Goal: Information Seeking & Learning: Understand process/instructions

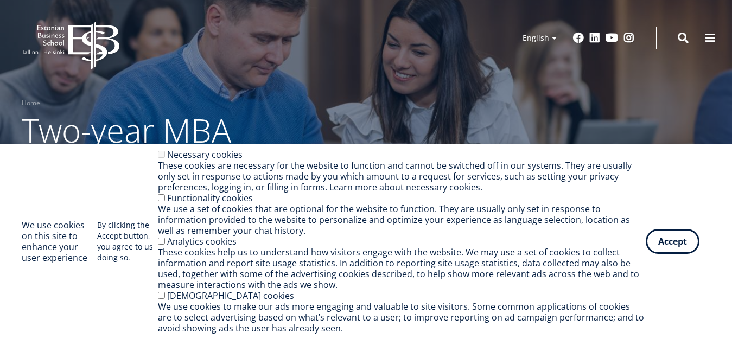
scroll to position [271, 0]
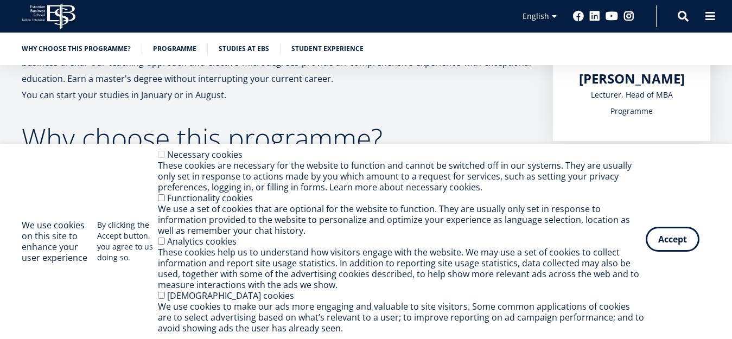
click at [656, 242] on button "Accept" at bounding box center [672, 239] width 54 height 25
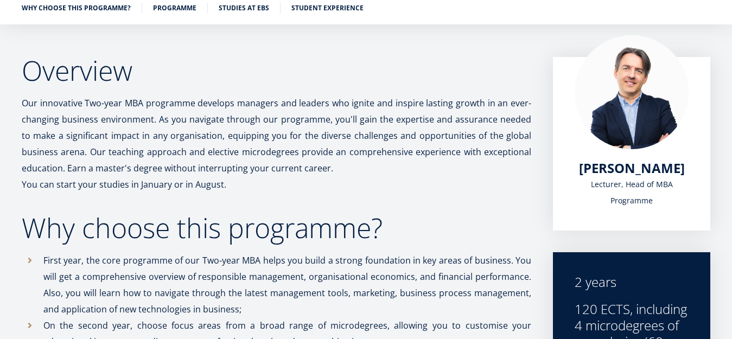
scroll to position [30, 0]
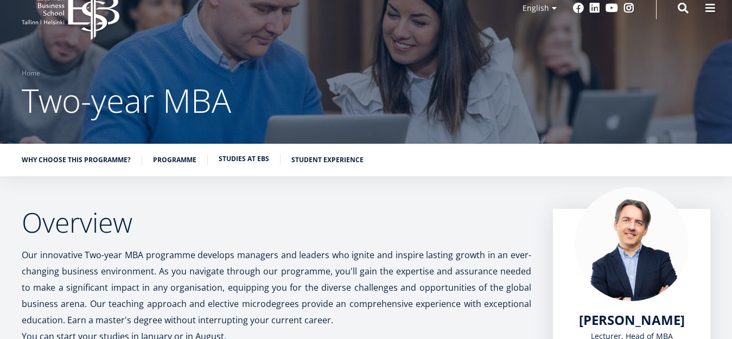
click at [249, 158] on link "Studies at EBS" at bounding box center [244, 158] width 50 height 11
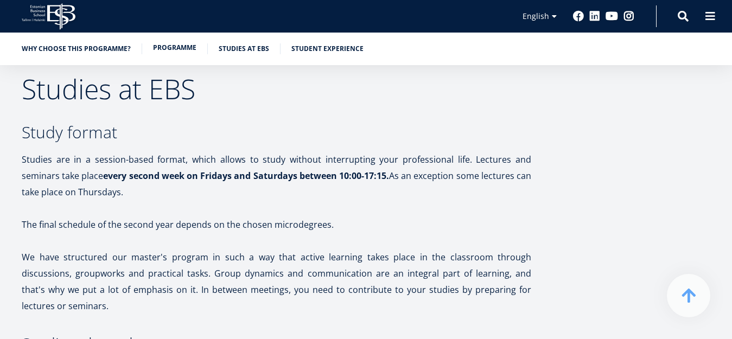
click at [176, 52] on link "Programme" at bounding box center [174, 47] width 43 height 11
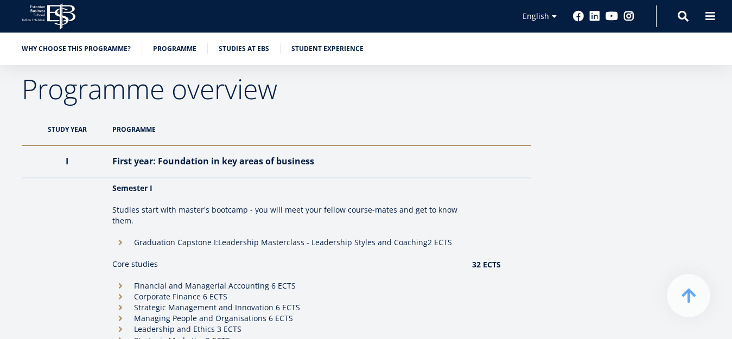
click at [107, 55] on ul "Why choose this programme? Programme Studies at EBS Student experience" at bounding box center [360, 51] width 699 height 16
click at [113, 46] on link "Why choose this programme?" at bounding box center [76, 47] width 109 height 11
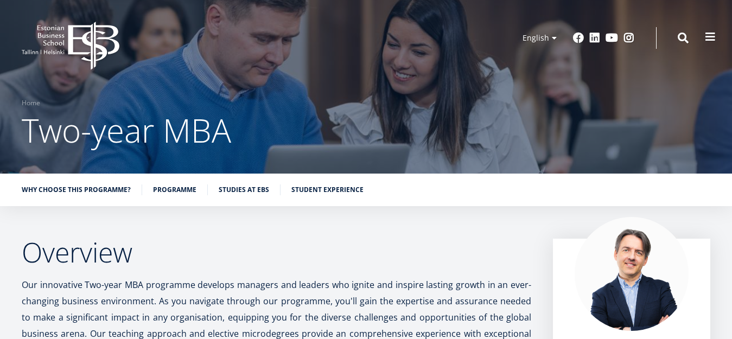
click at [708, 35] on span at bounding box center [709, 36] width 11 height 11
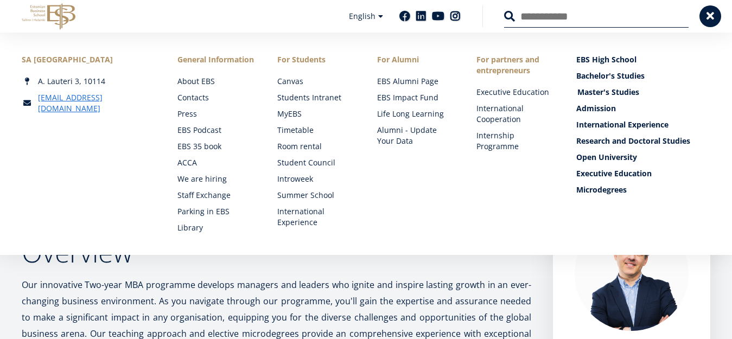
click at [592, 89] on link "Master's Studies" at bounding box center [644, 92] width 134 height 11
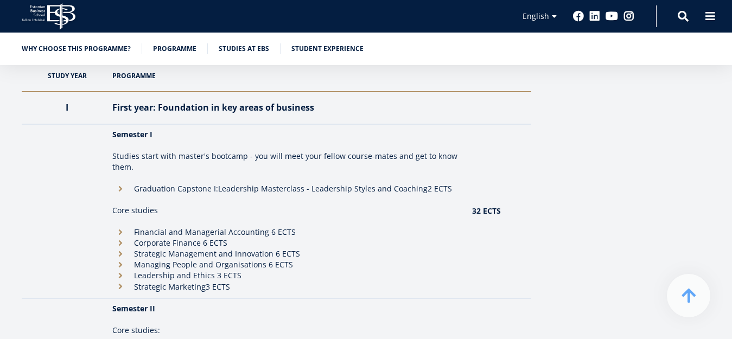
scroll to position [922, 0]
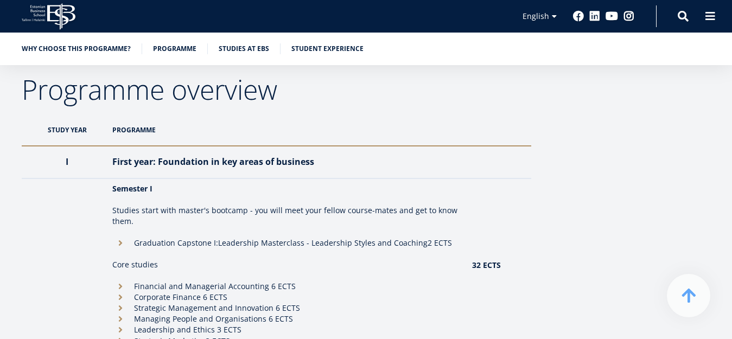
click at [136, 128] on th "Programme" at bounding box center [287, 130] width 360 height 32
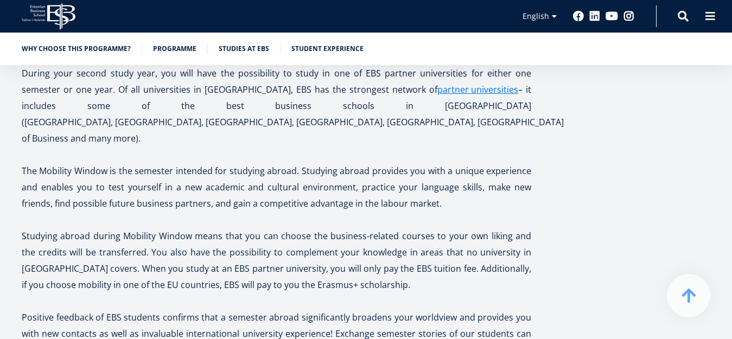
scroll to position [2494, 0]
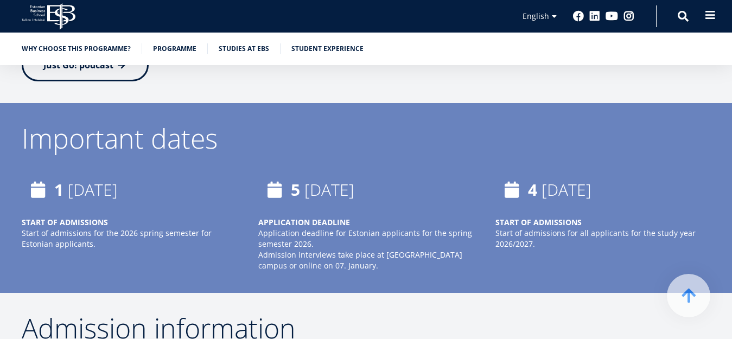
click at [706, 14] on span at bounding box center [709, 15] width 11 height 11
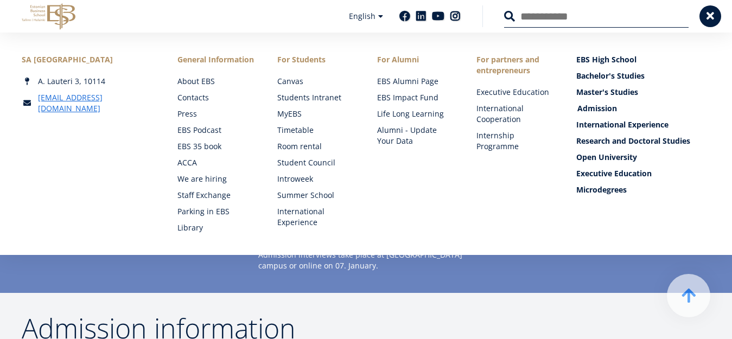
click at [581, 110] on link "Admission" at bounding box center [644, 108] width 134 height 11
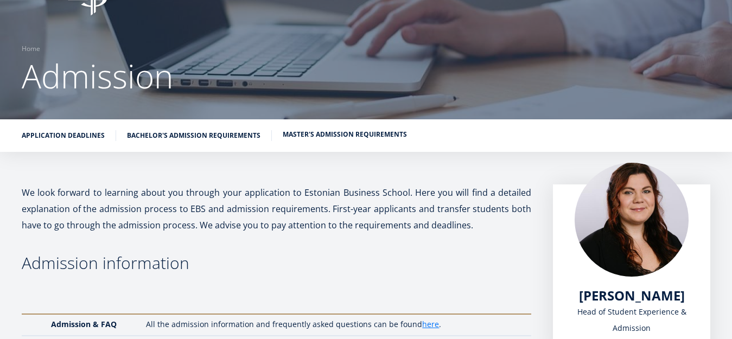
click at [322, 136] on link "Master's admission requirements" at bounding box center [345, 134] width 124 height 11
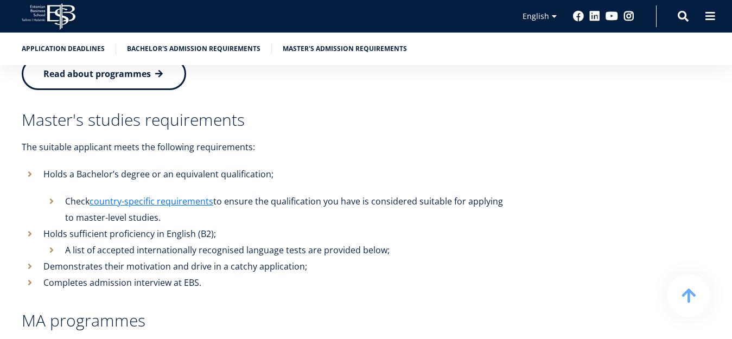
scroll to position [2344, 0]
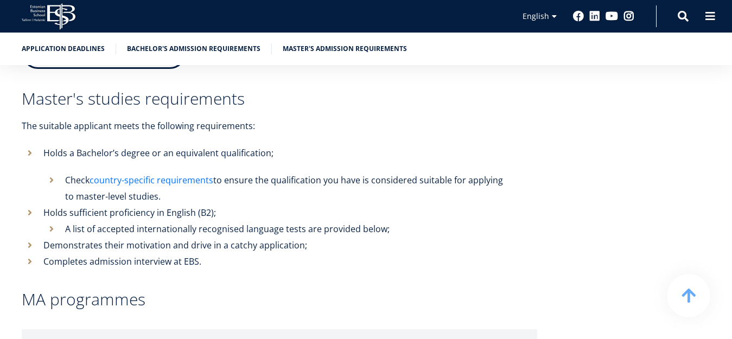
click at [189, 172] on link "country-specific requirements" at bounding box center [151, 180] width 124 height 16
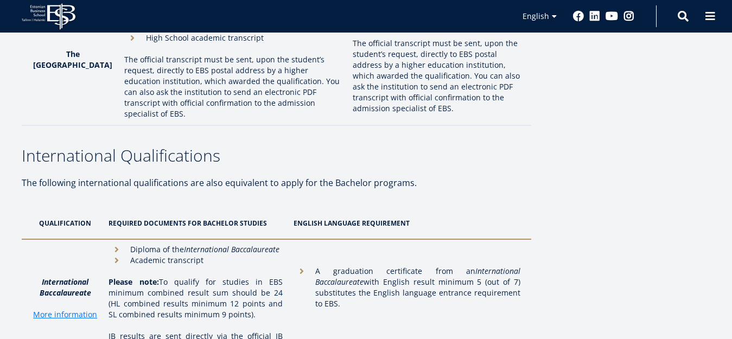
scroll to position [3261, 0]
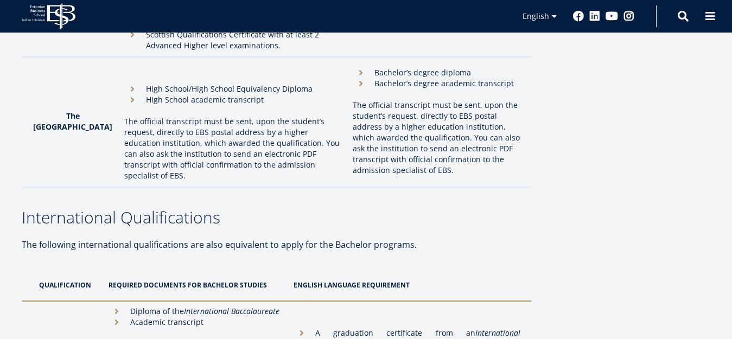
click at [243, 236] on p "The following international qualifications are also equivalent to apply for the…" at bounding box center [276, 244] width 509 height 16
click at [73, 236] on p "The following international qualifications are also equivalent to apply for the…" at bounding box center [276, 244] width 509 height 16
click at [147, 269] on th "Required documents for Bachelor studies" at bounding box center [195, 285] width 184 height 32
click at [323, 269] on th "ENGLISH LANGUAGE REQUIREMENT" at bounding box center [409, 285] width 243 height 32
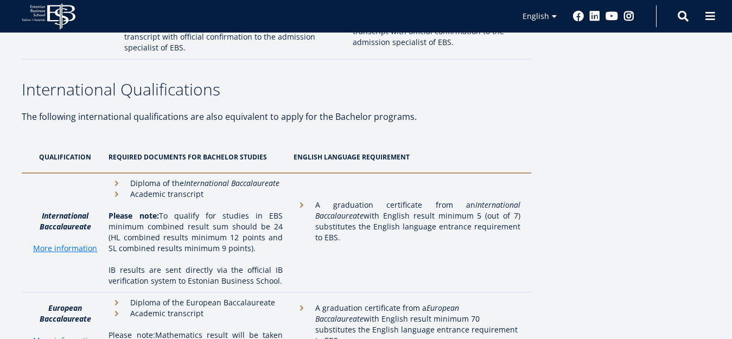
scroll to position [3315, 0]
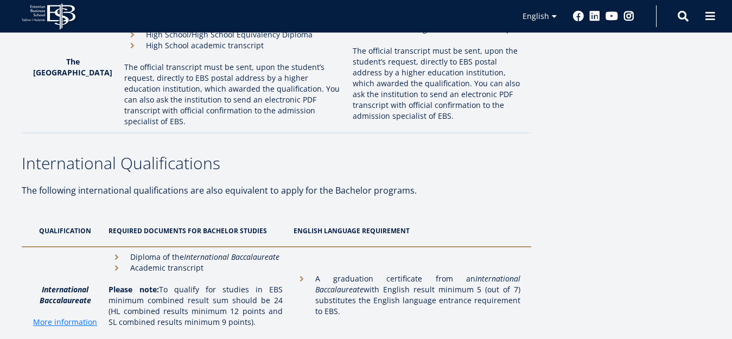
click at [328, 215] on th "ENGLISH LANGUAGE REQUIREMENT" at bounding box center [409, 231] width 243 height 32
click at [305, 273] on li "A graduation certificate from an International Baccalaureate with English resul…" at bounding box center [406, 294] width 227 height 43
click at [118, 252] on li "Diploma of the International Baccalaureate" at bounding box center [195, 257] width 174 height 11
click at [118, 262] on li "Academic transcript" at bounding box center [195, 267] width 174 height 11
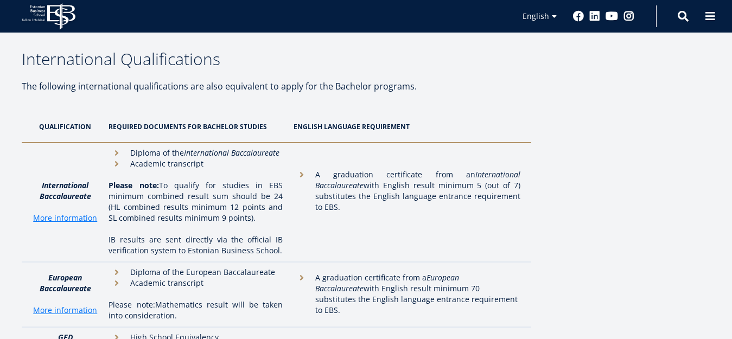
scroll to position [3424, 0]
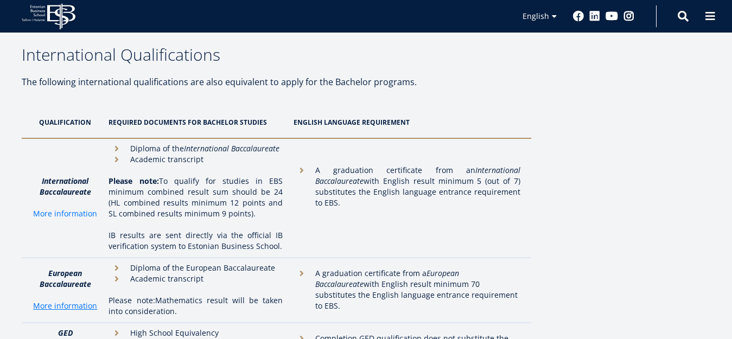
click at [68, 208] on link "More information" at bounding box center [65, 213] width 64 height 11
